Goal: Transaction & Acquisition: Purchase product/service

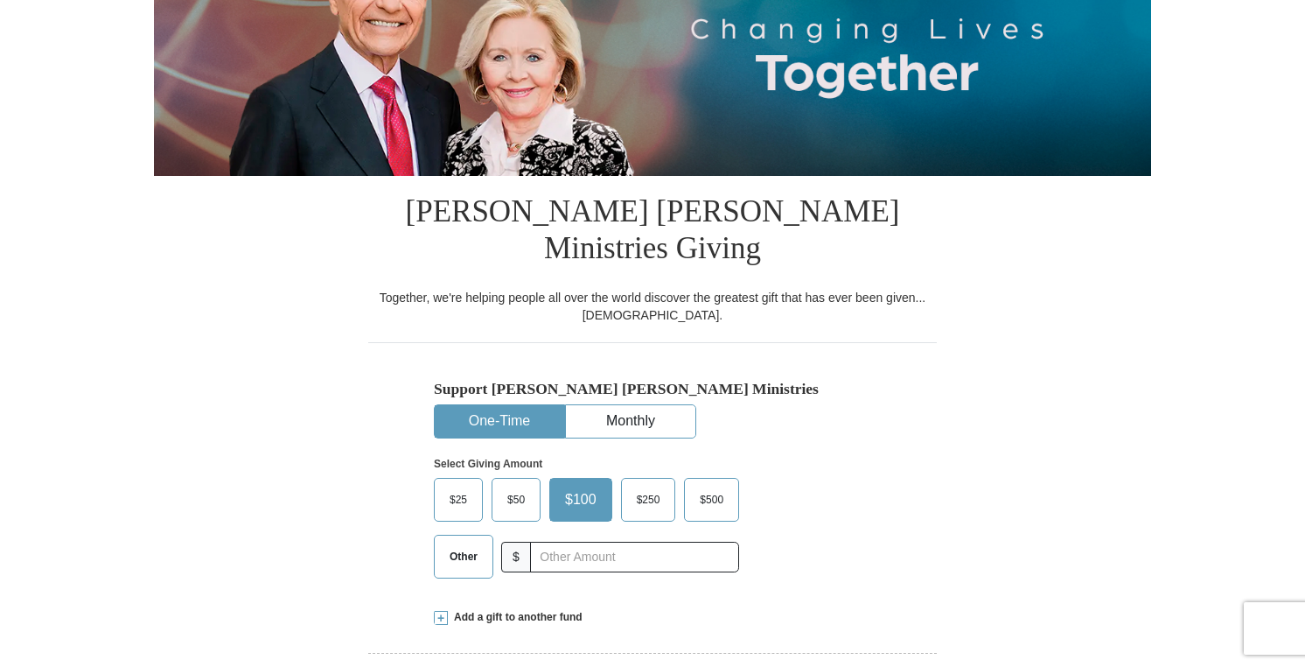
scroll to position [350, 0]
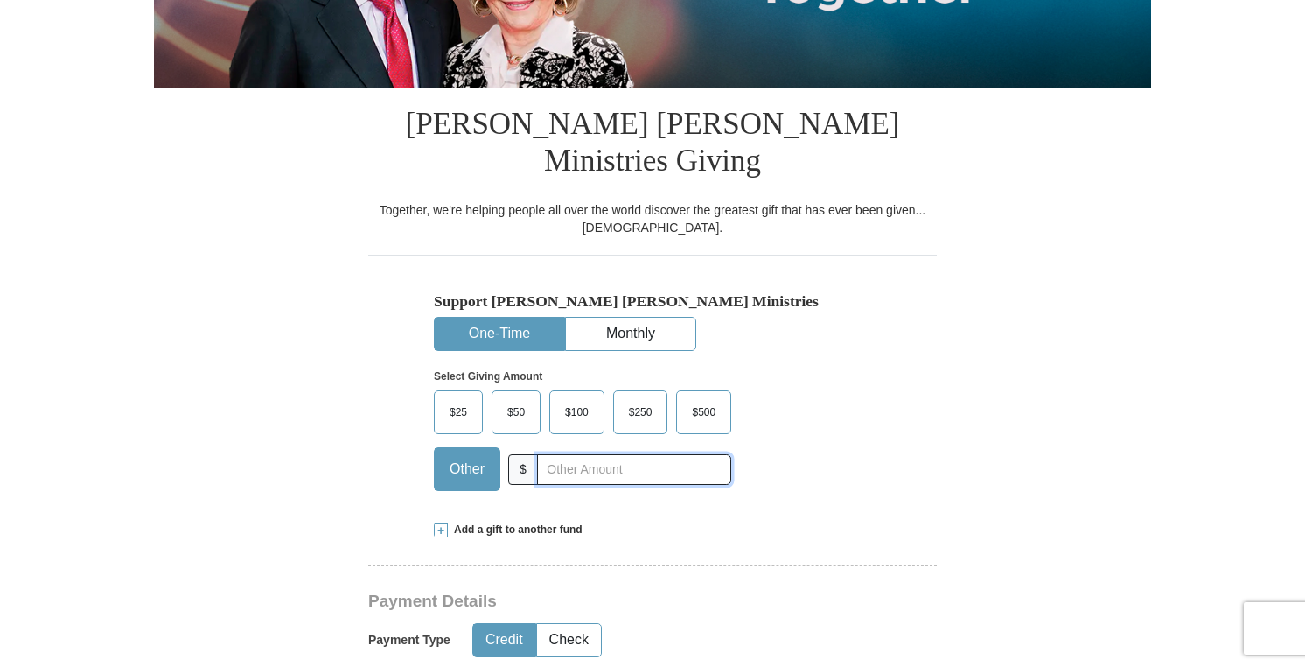
click at [543, 454] on input "text" at bounding box center [634, 469] width 194 height 31
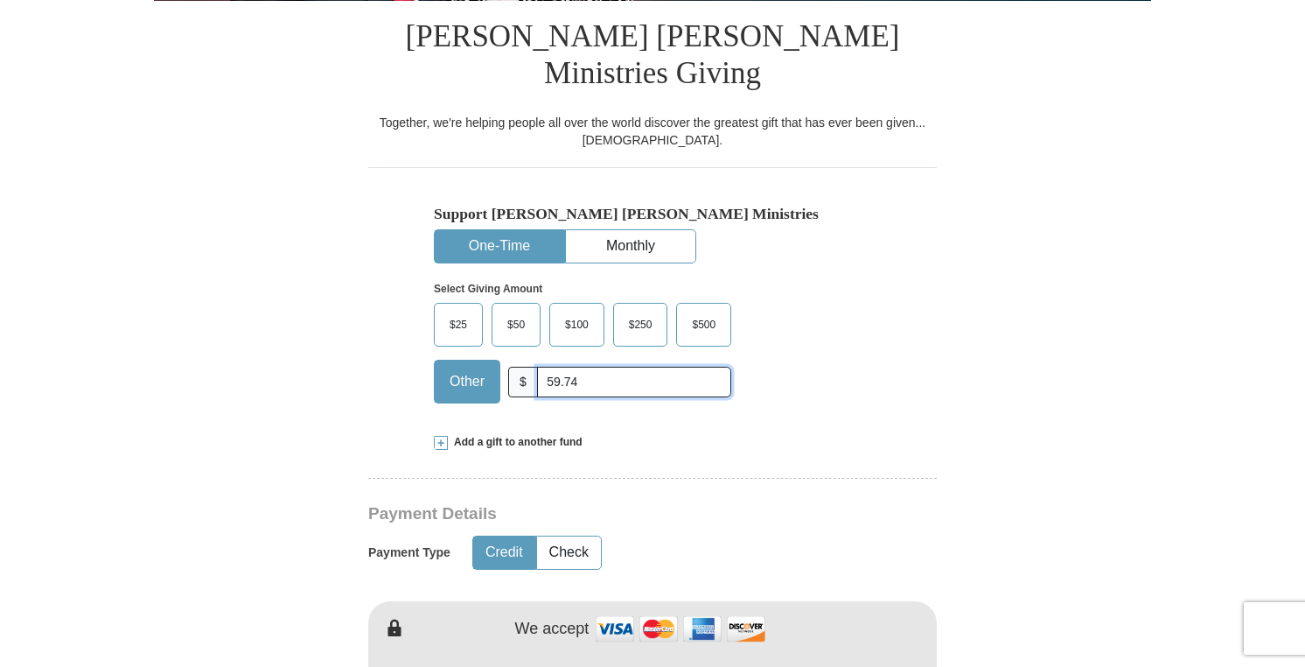
scroll to position [525, 0]
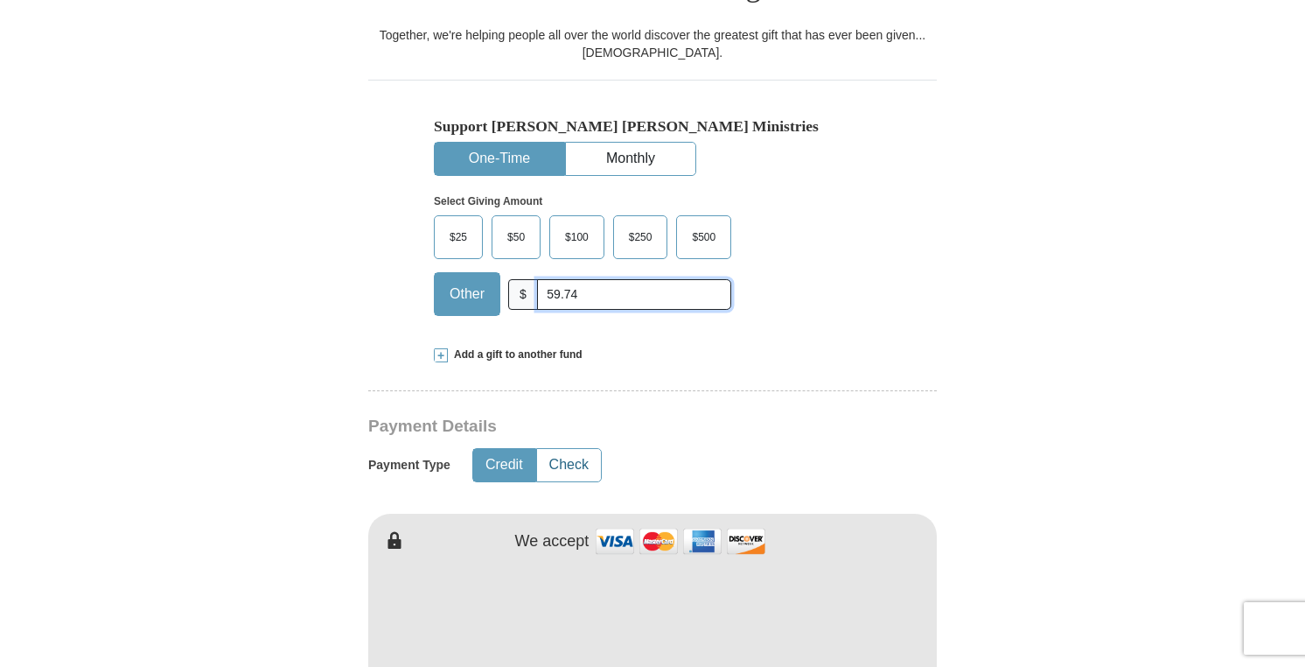
type input "59.74"
click at [567, 449] on button "Check" at bounding box center [569, 465] width 64 height 32
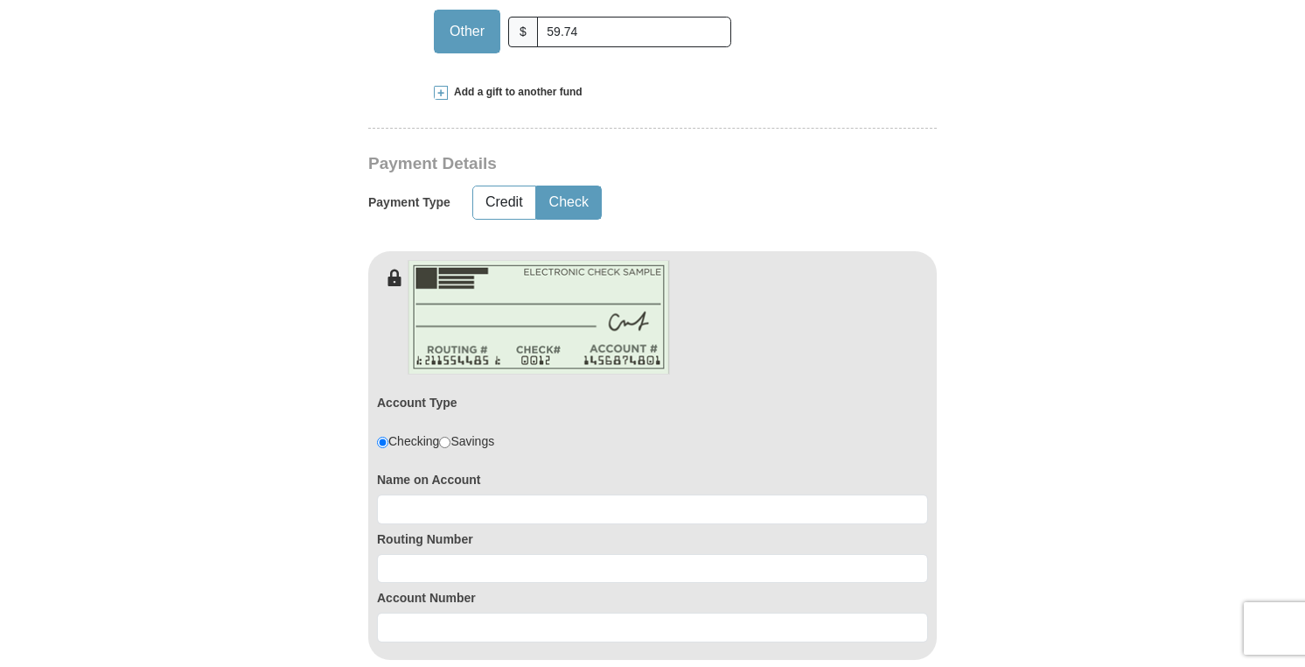
scroll to position [875, 0]
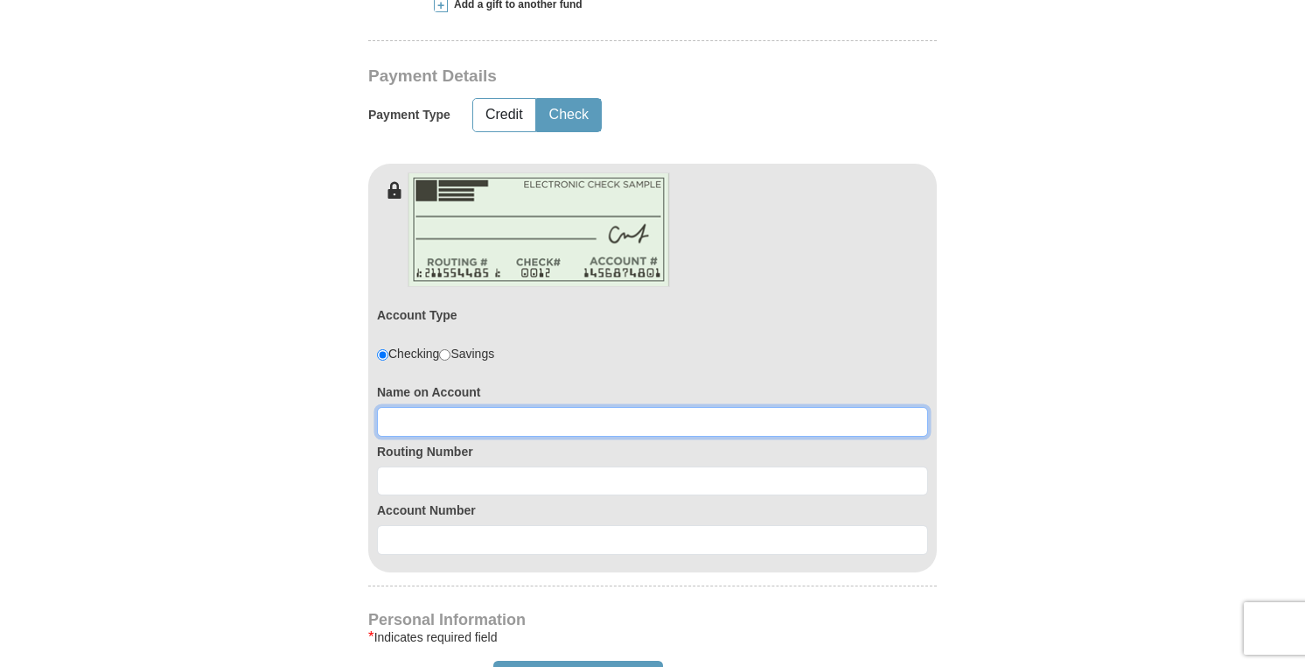
click at [406, 407] on input at bounding box center [652, 422] width 551 height 30
type input "[PERSON_NAME]"
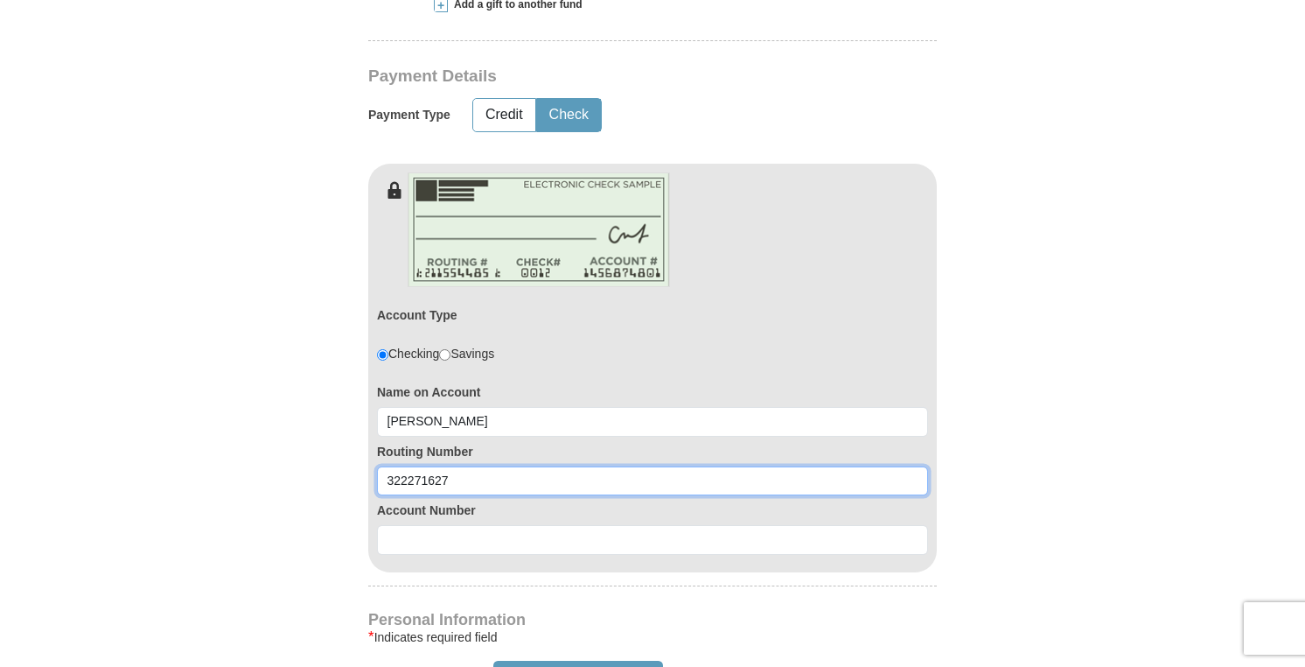
type input "322271627"
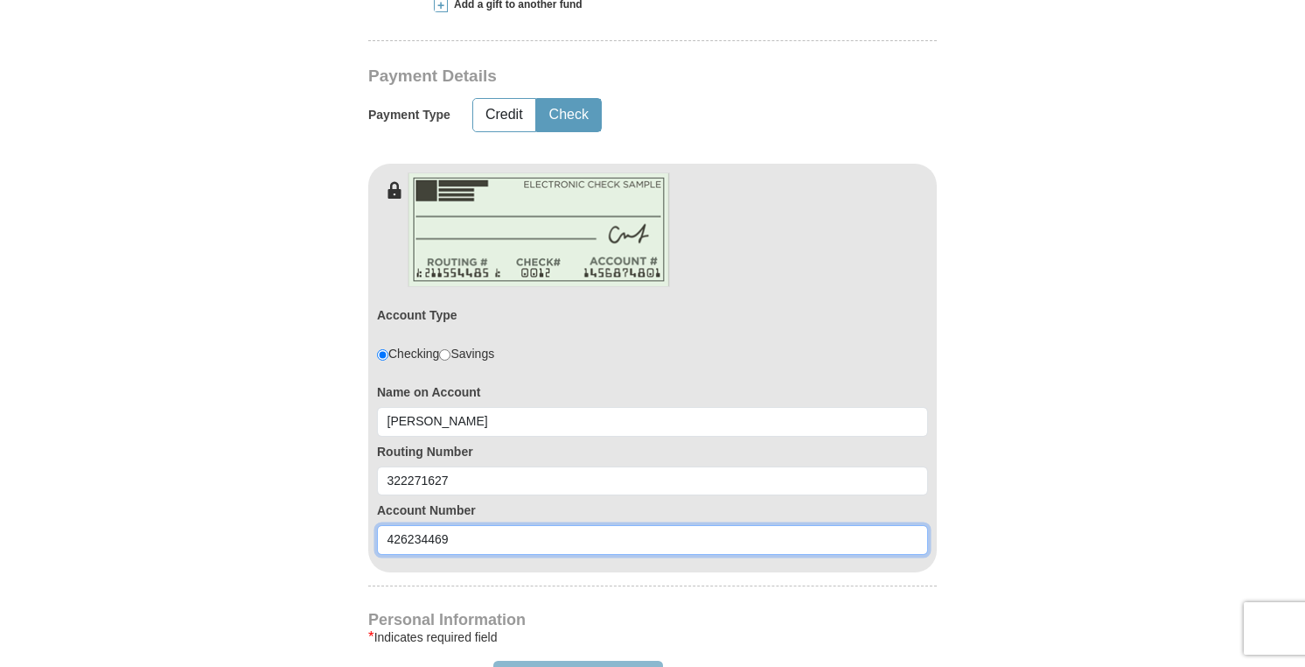
type input "426234469"
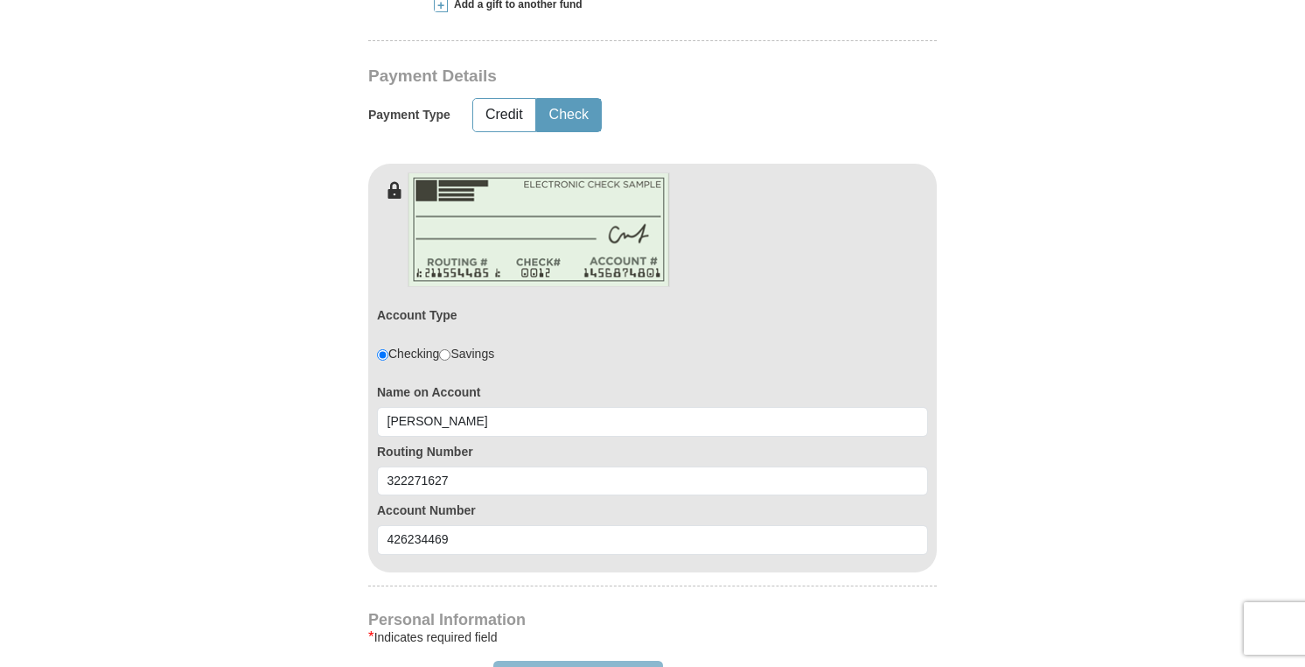
click at [555, 660] on button "Sign In / Create an Account" at bounding box center [577, 676] width 169 height 33
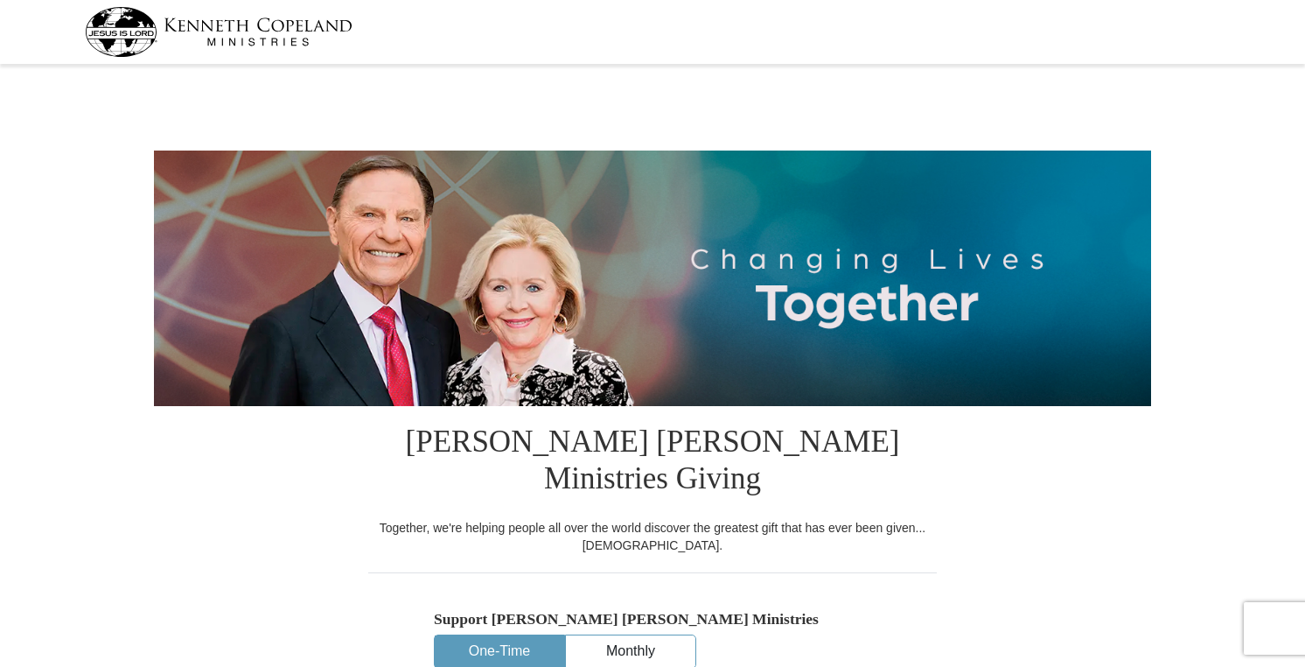
select select "AZ"
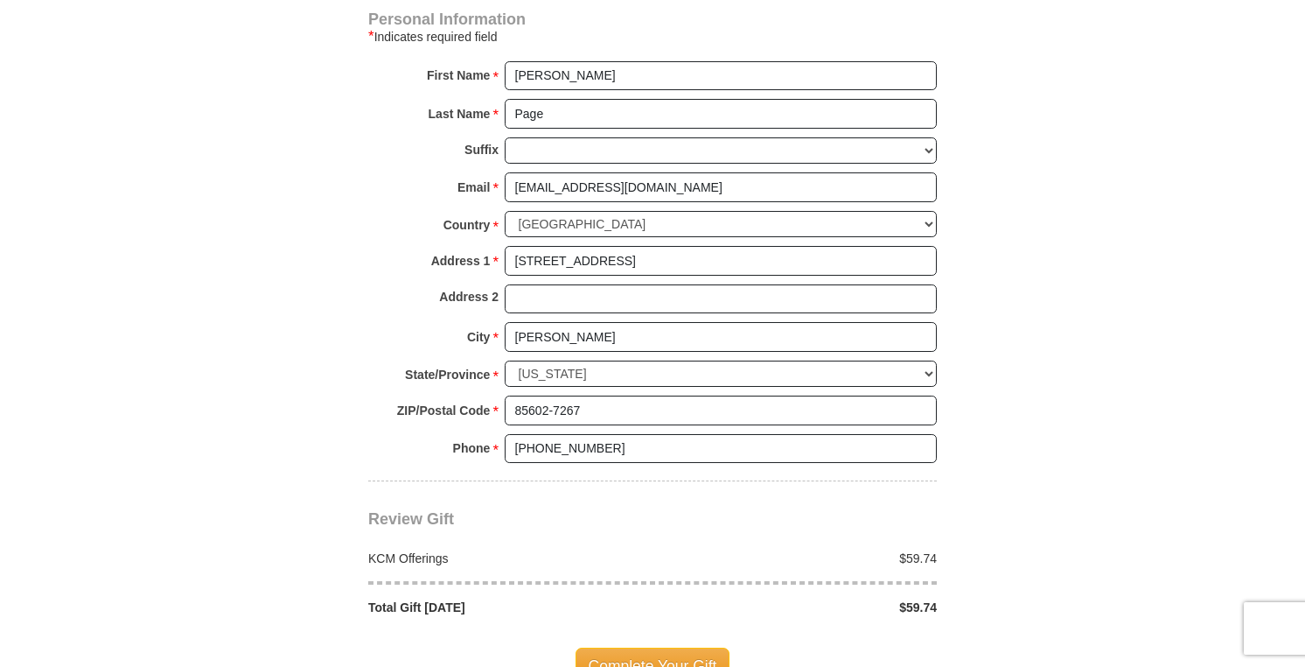
scroll to position [1312, 0]
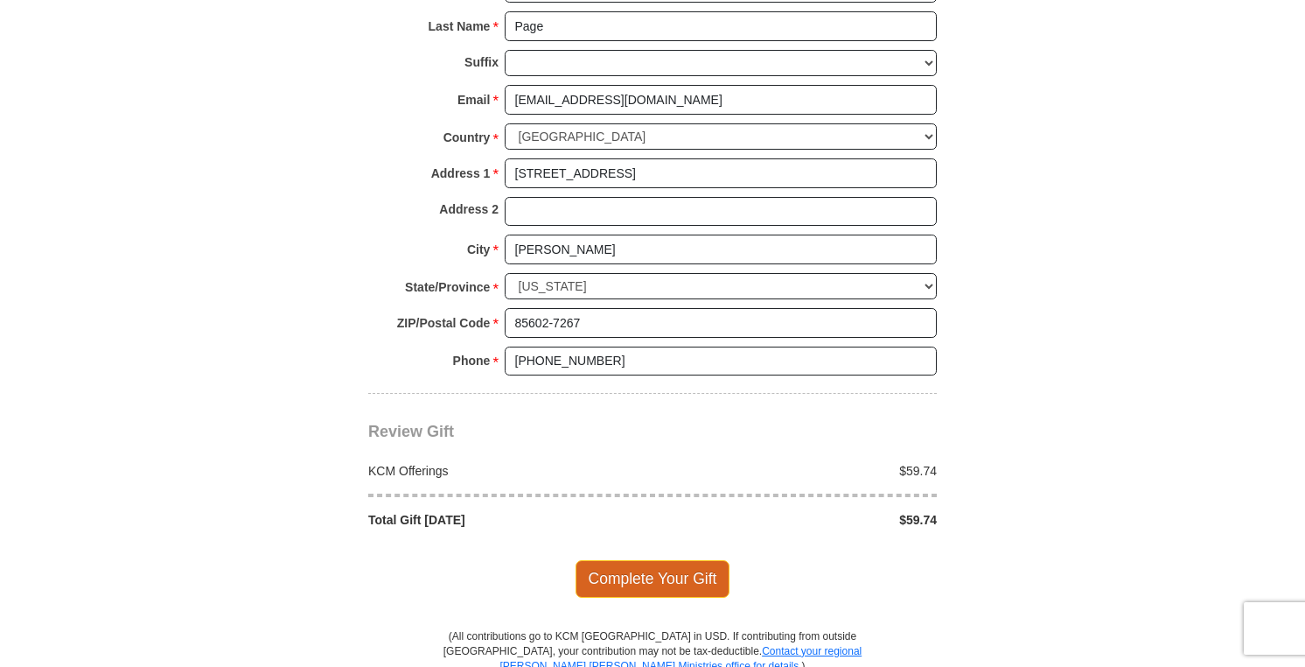
click at [642, 560] on span "Complete Your Gift" at bounding box center [653, 578] width 155 height 37
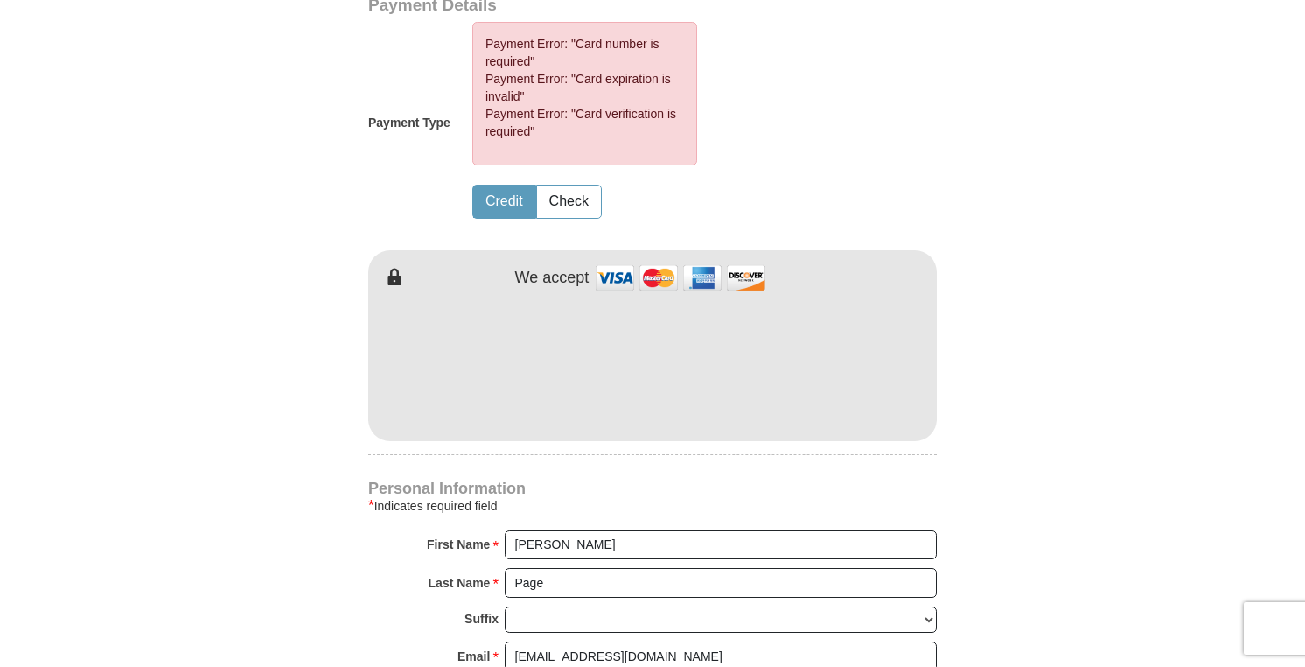
scroll to position [854, 0]
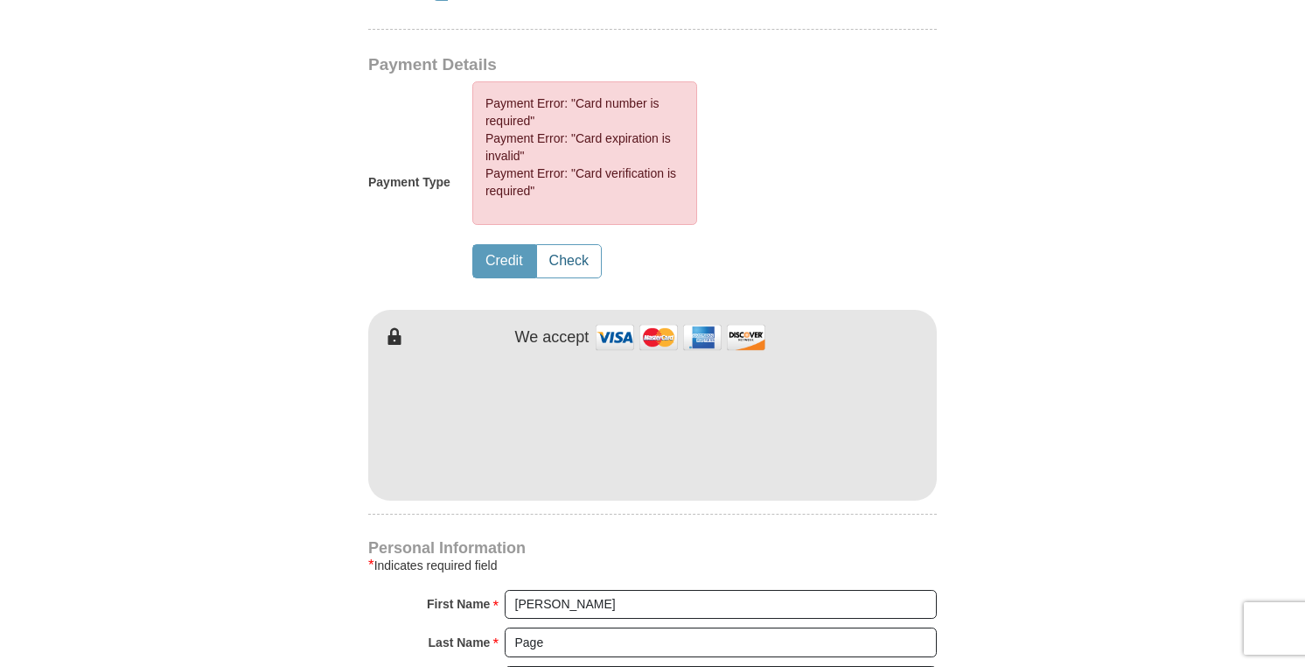
click at [573, 245] on button "Check" at bounding box center [569, 261] width 64 height 32
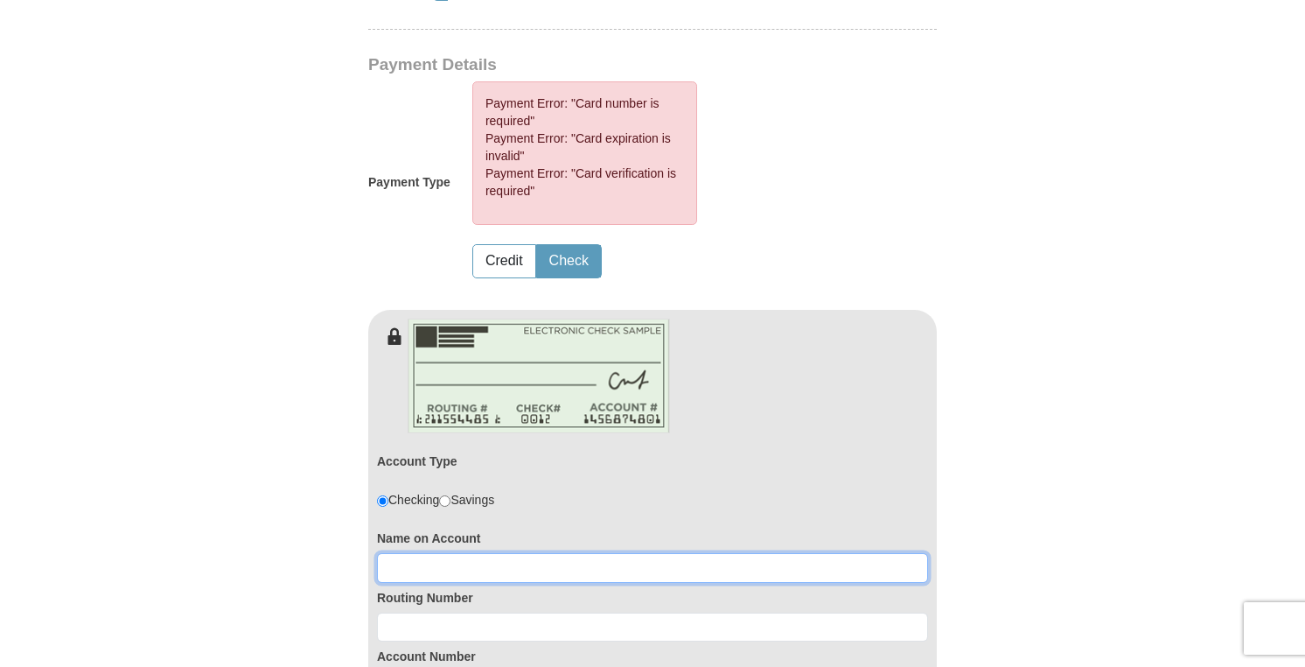
click at [400, 553] on input at bounding box center [652, 568] width 551 height 30
type input "[PERSON_NAME]"
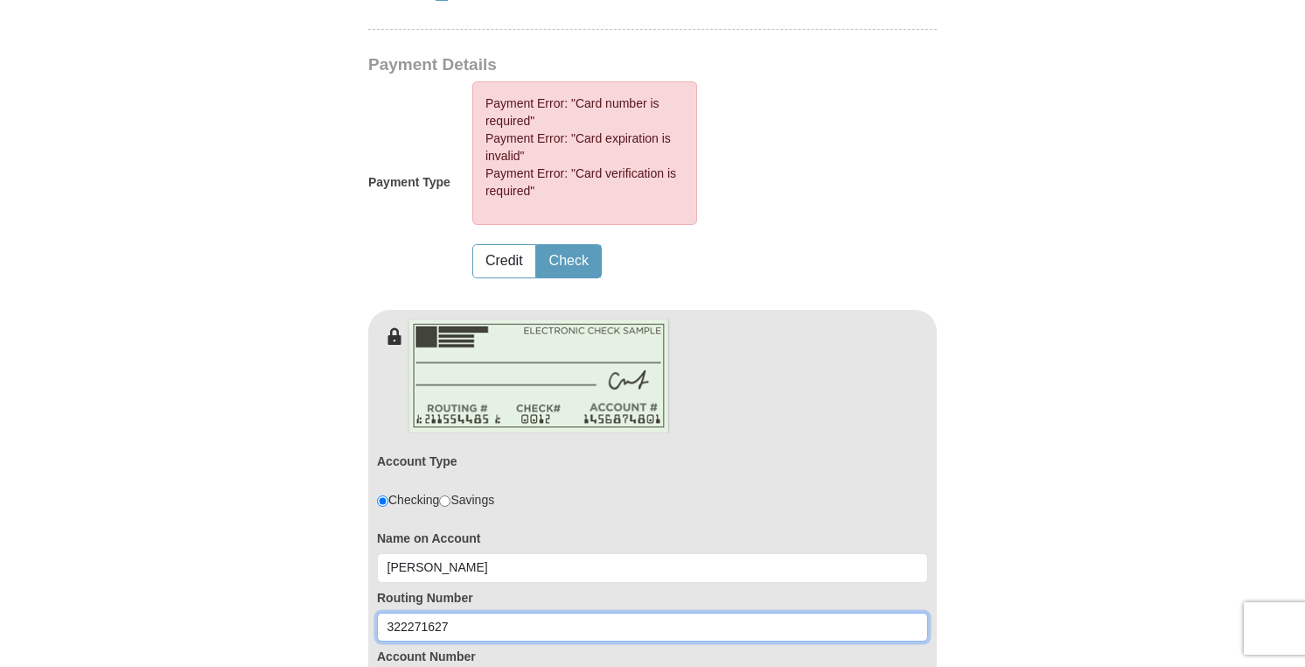
type input "322271627"
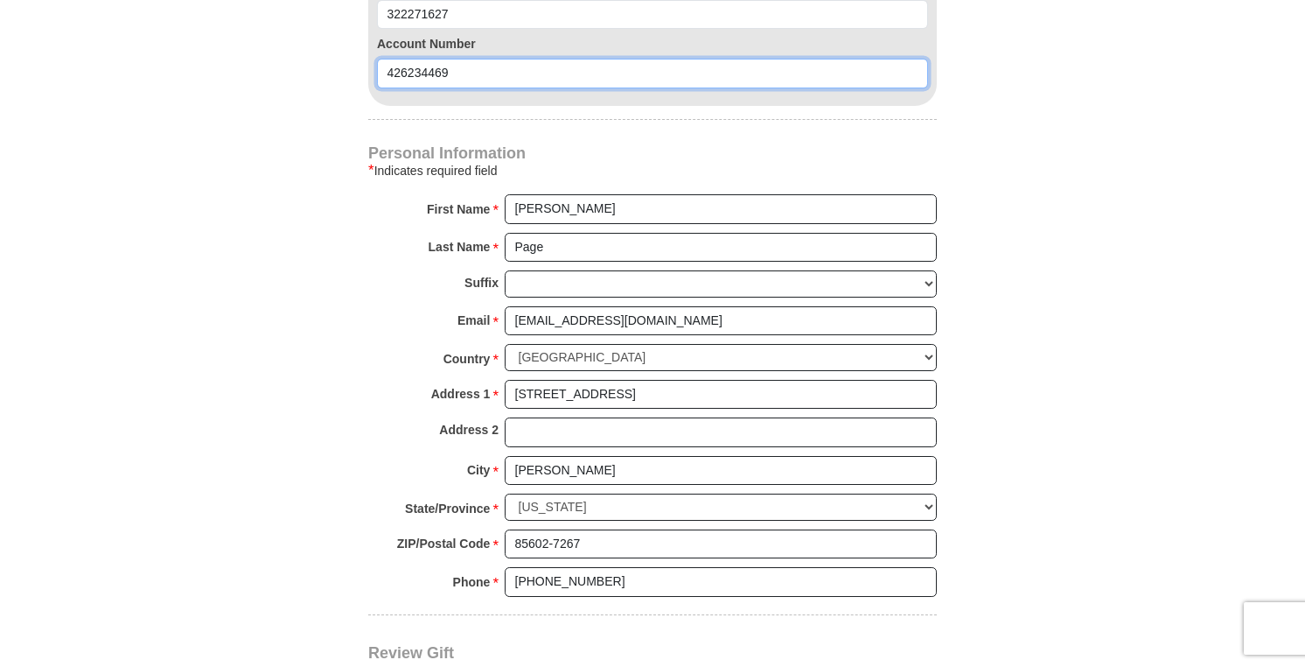
scroll to position [1641, 0]
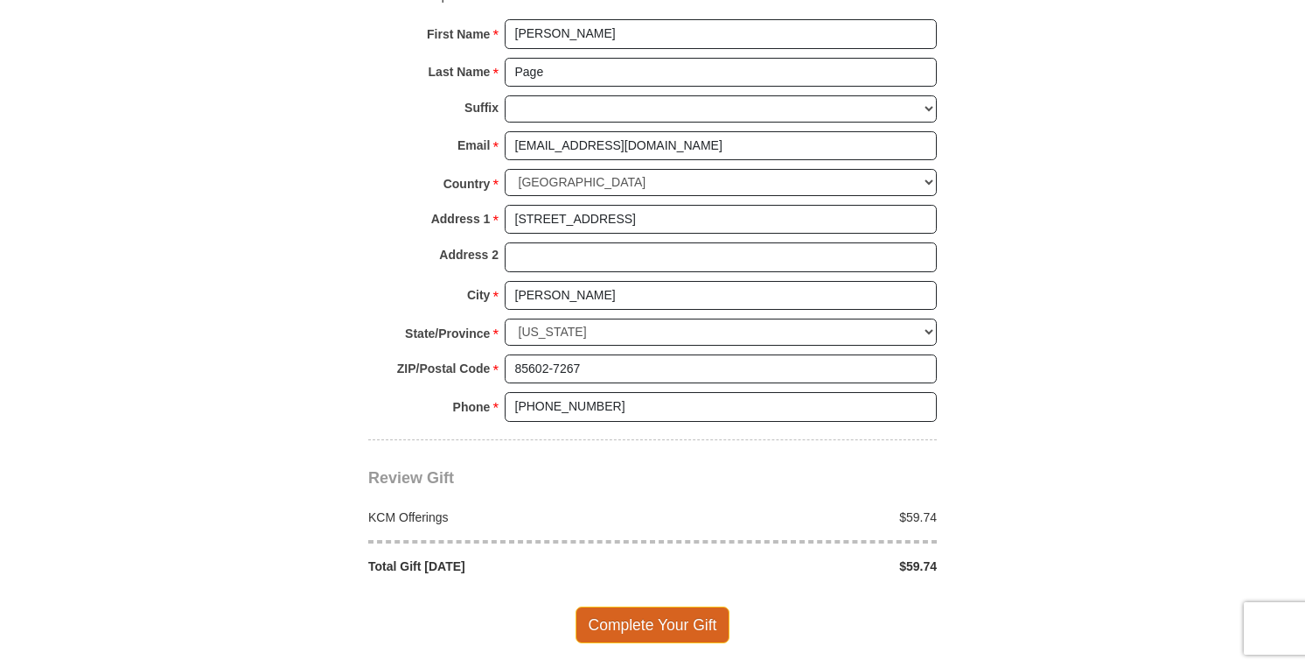
type input "426234469"
click at [619, 606] on span "Complete Your Gift" at bounding box center [653, 624] width 155 height 37
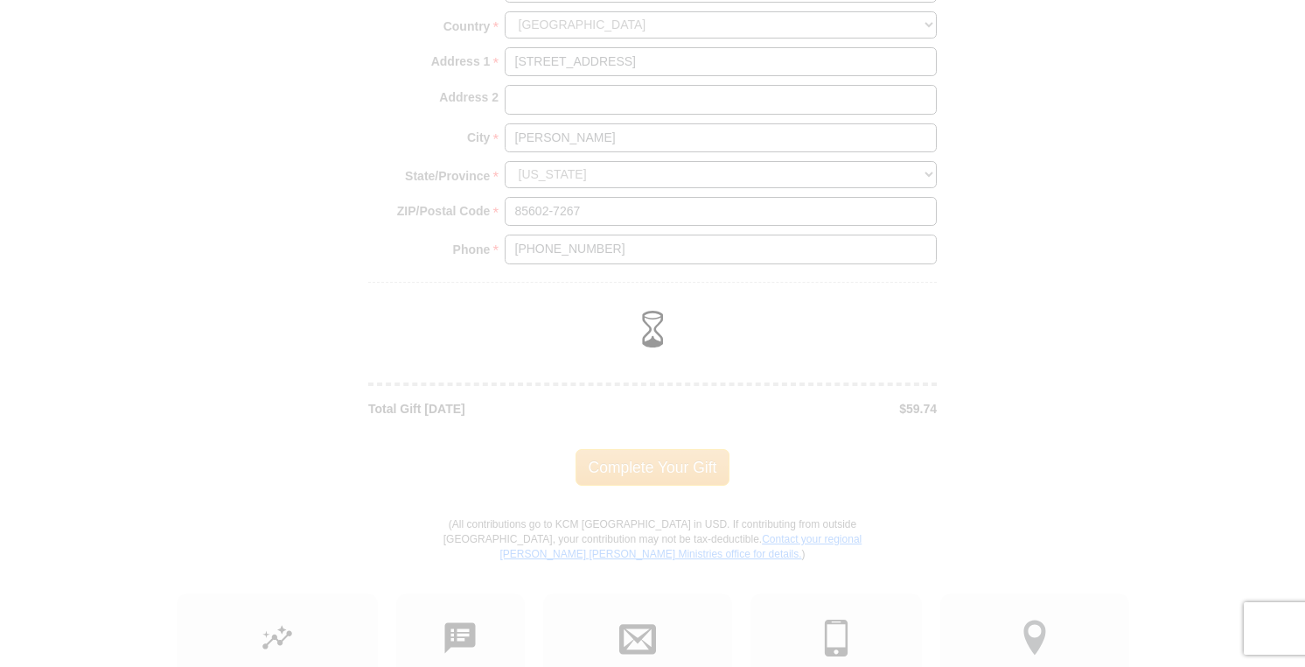
scroll to position [1484, 0]
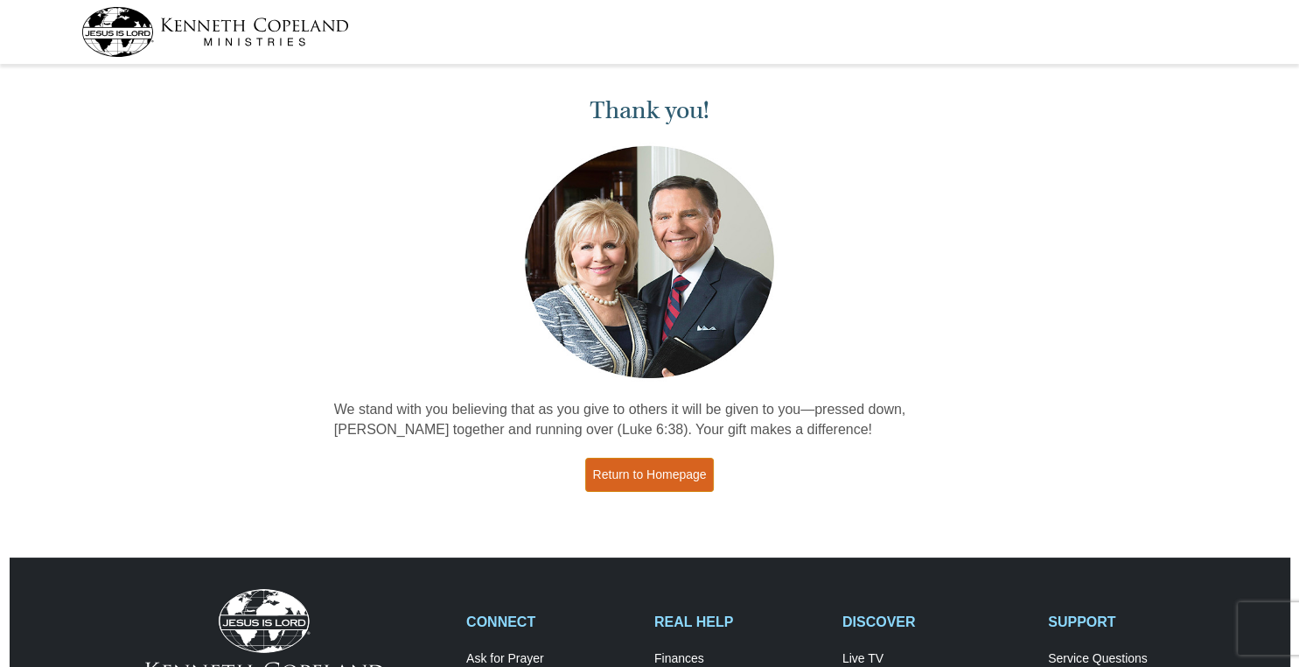
click at [617, 469] on link "Return to Homepage" at bounding box center [649, 475] width 129 height 34
